Goal: Browse casually

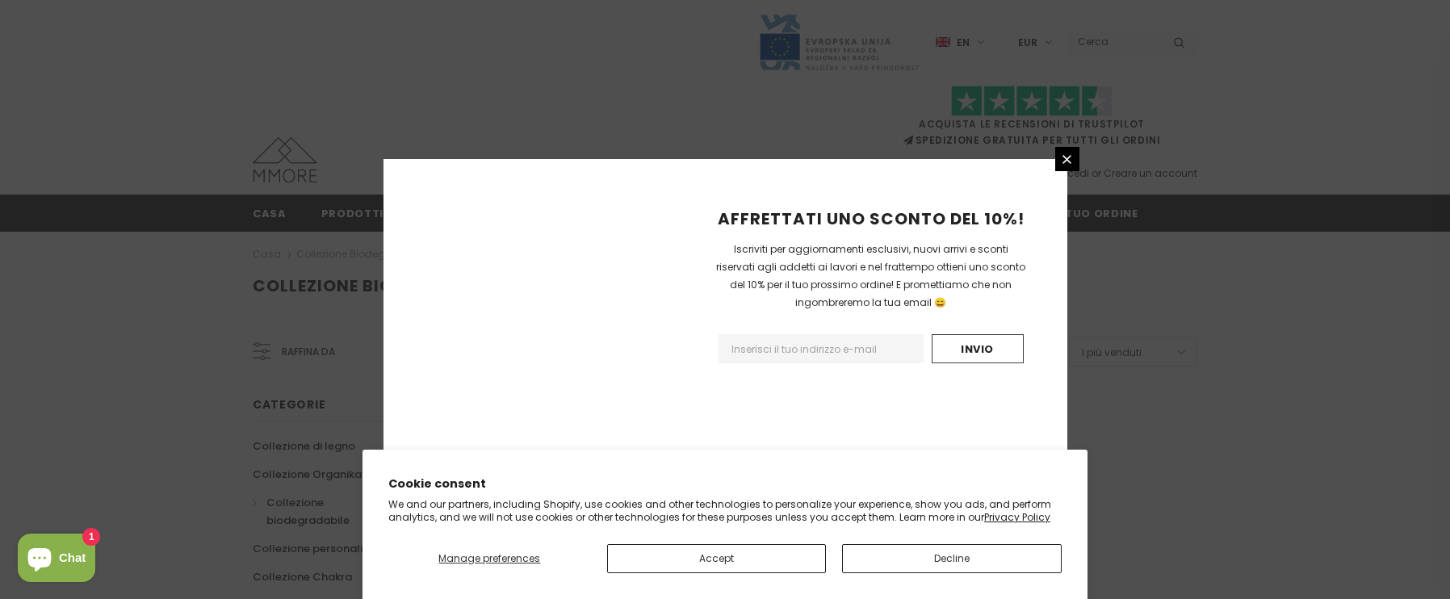
scroll to position [1056, 0]
